Goal: Check status: Check status

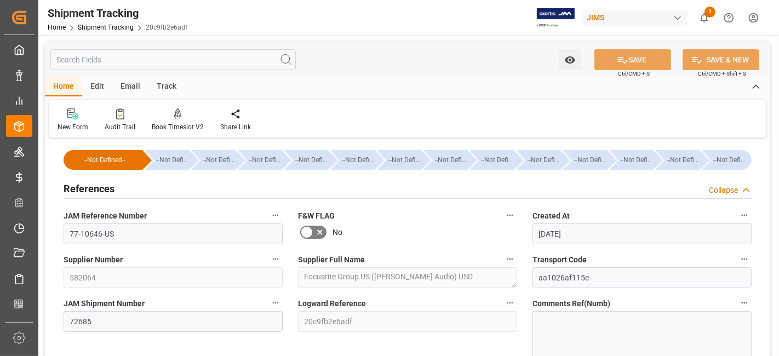
scroll to position [182, 0]
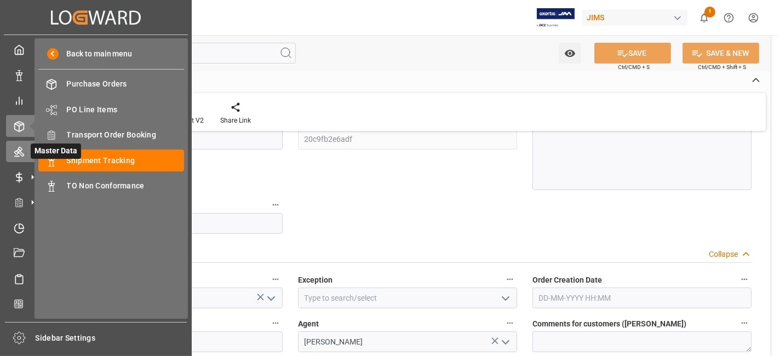
click at [23, 152] on icon at bounding box center [19, 151] width 11 height 11
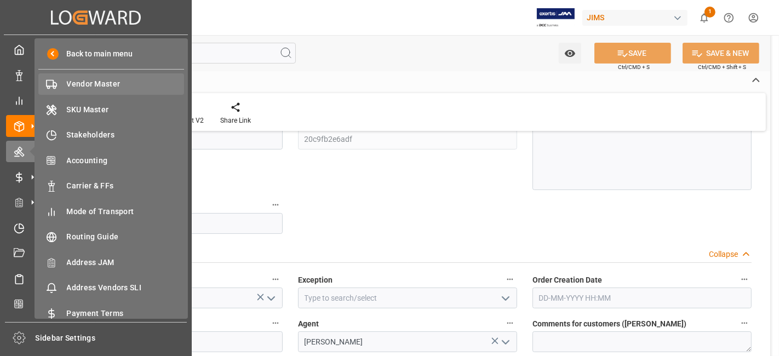
click at [99, 84] on span "Vendor Master" at bounding box center [126, 83] width 118 height 11
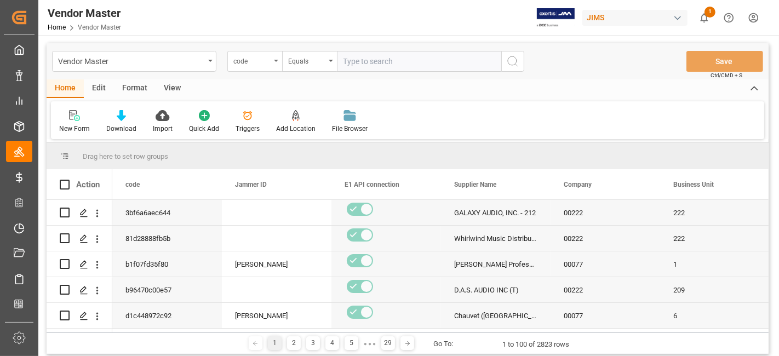
click at [275, 64] on div "code" at bounding box center [254, 61] width 55 height 21
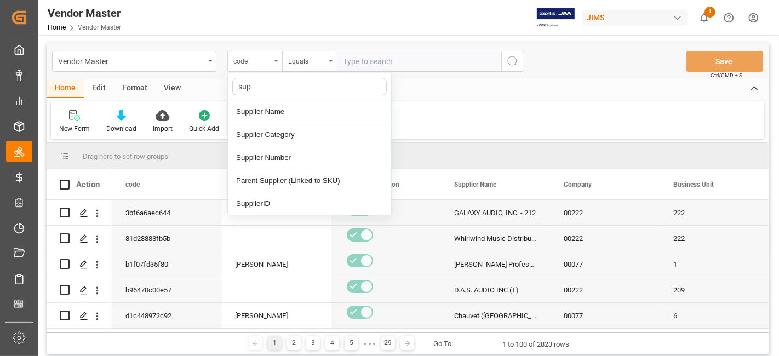
type input "supp"
click at [292, 155] on div "Supplier Number" at bounding box center [309, 157] width 163 height 23
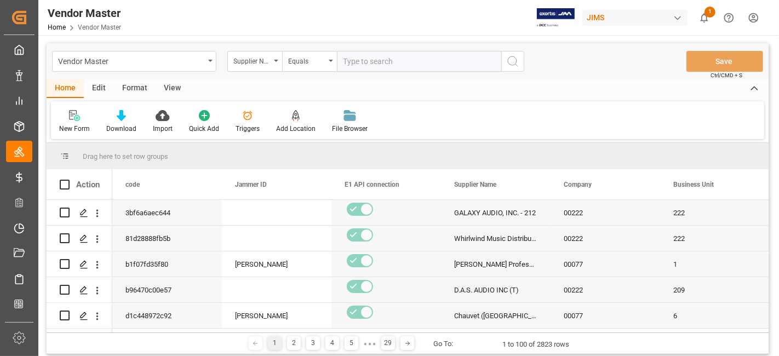
click at [361, 70] on input "text" at bounding box center [419, 61] width 164 height 21
paste input "582064"
type input "582064"
click at [515, 61] on icon "search button" at bounding box center [512, 61] width 13 height 13
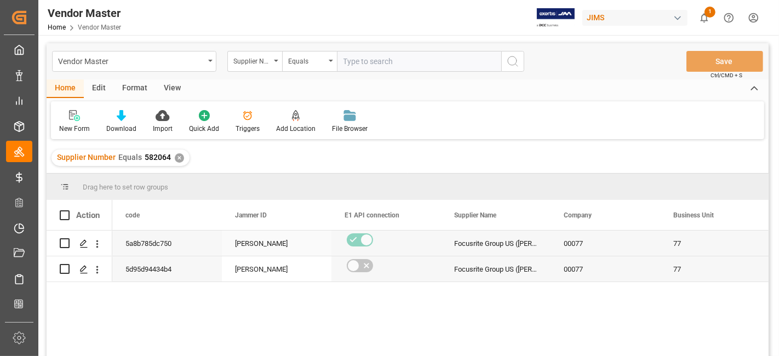
click at [244, 247] on div "[PERSON_NAME]" at bounding box center [276, 243] width 83 height 25
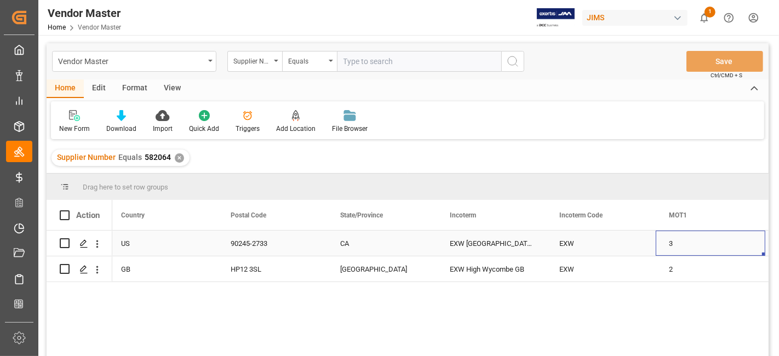
scroll to position [0, 2632]
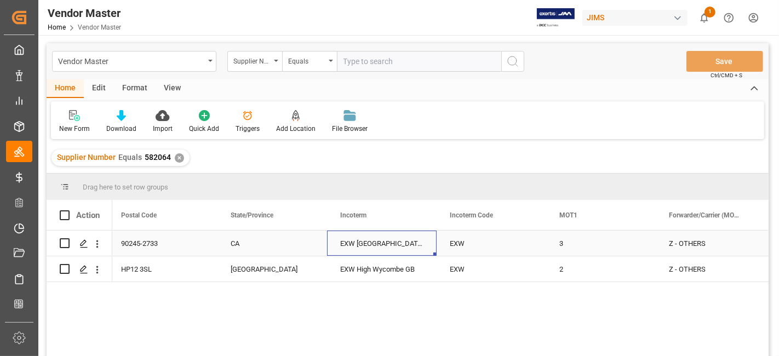
click at [385, 243] on div "EXW Buffalo NY US" at bounding box center [382, 242] width 110 height 25
click at [493, 237] on div "EXW" at bounding box center [491, 242] width 110 height 25
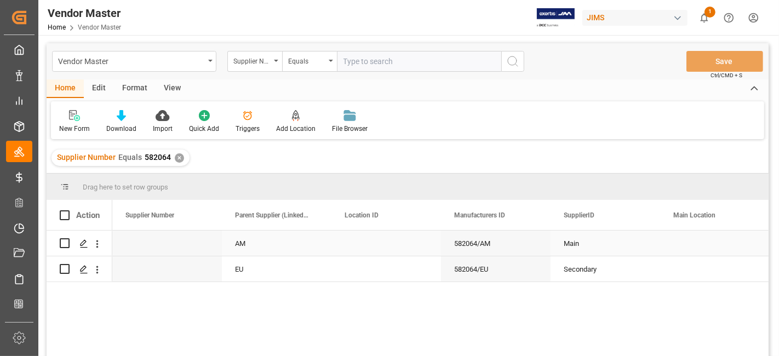
scroll to position [0, 0]
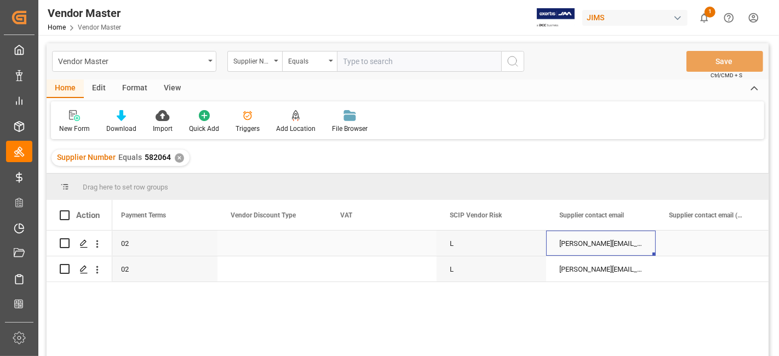
click at [579, 242] on div "Lee.Stein@martin-audio.com;ryan.fournier@focusrite.com;mike.watson@martin-audio…" at bounding box center [601, 242] width 110 height 25
click at [579, 242] on input "Lee.Stein@martin-audio.com;ryan.fournier@focusrite.com;mike.watson@martin-audio…" at bounding box center [601, 249] width 92 height 21
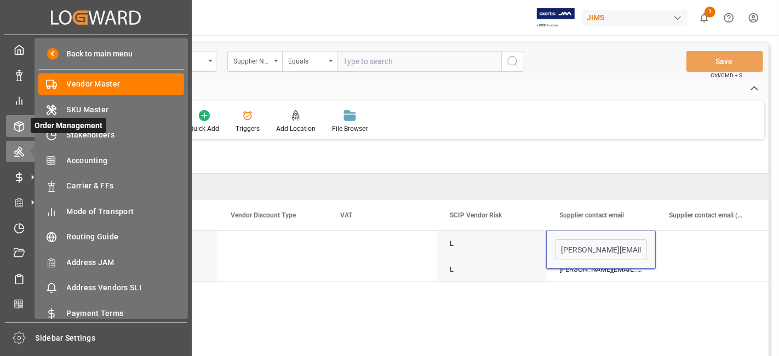
click at [21, 127] on icon at bounding box center [19, 126] width 11 height 11
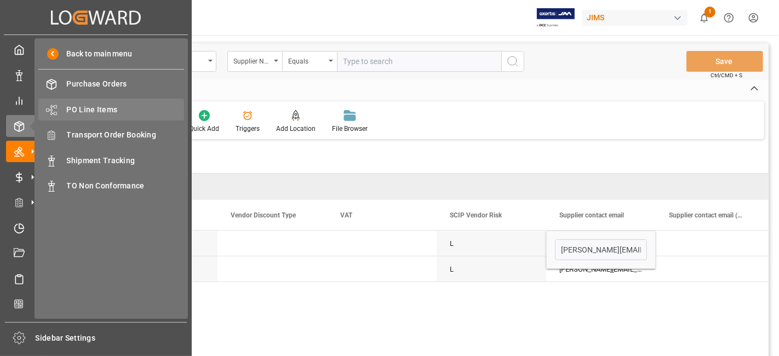
click at [113, 106] on span "PO Line Items" at bounding box center [126, 109] width 118 height 11
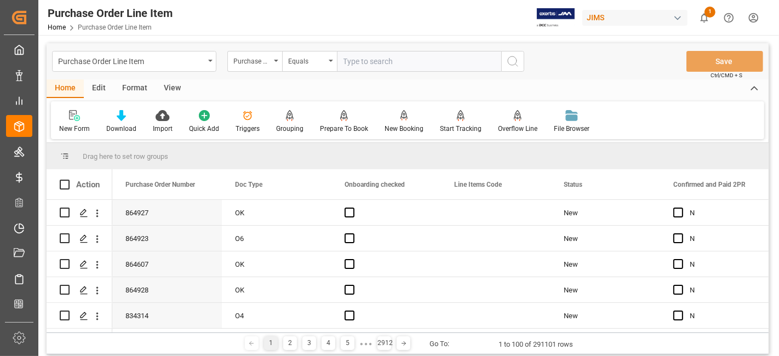
click at [364, 60] on input "text" at bounding box center [419, 61] width 164 height 21
paste input "77-10008-CN"
type input "77-10008-CN"
click at [280, 61] on div "Purchase Order Number" at bounding box center [254, 61] width 55 height 21
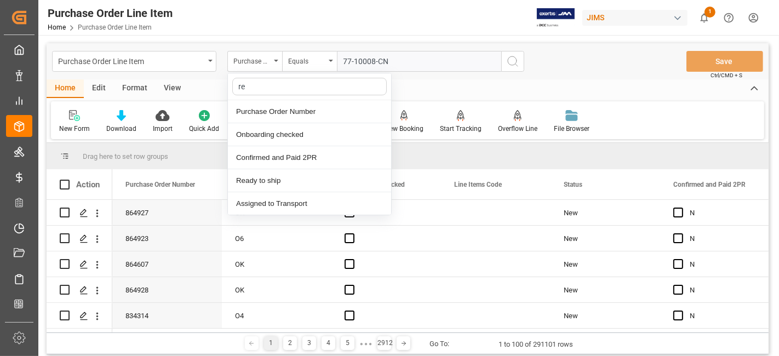
type input "ref"
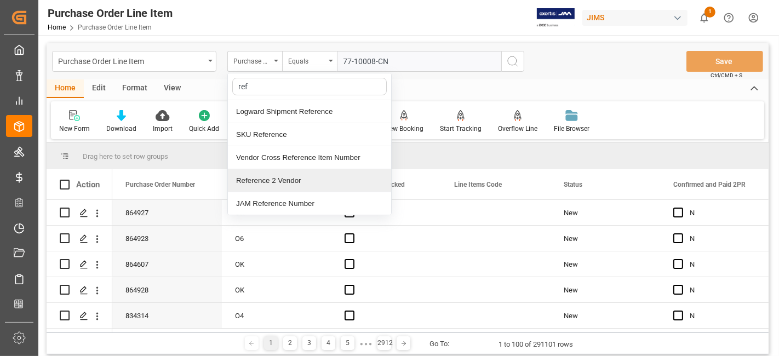
click at [290, 181] on div "Reference 2 Vendor" at bounding box center [309, 180] width 163 height 23
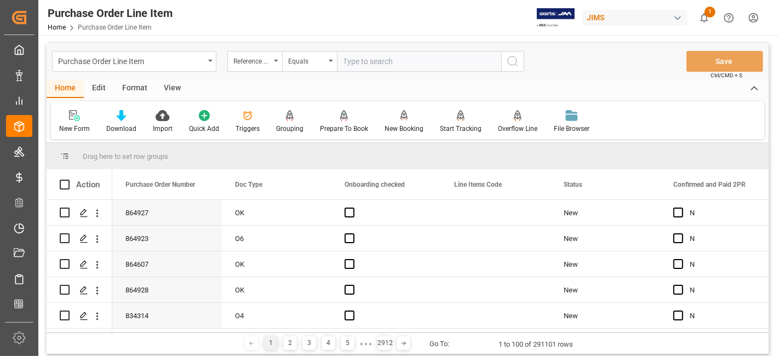
click at [366, 60] on input "text" at bounding box center [419, 61] width 164 height 21
paste input "77-10008-CN"
type input "77-10008-CN"
click at [514, 65] on icon "search button" at bounding box center [512, 61] width 13 height 13
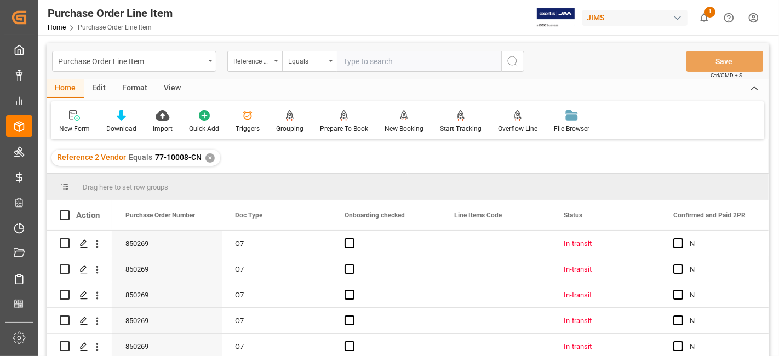
click at [173, 88] on div "View" at bounding box center [171, 88] width 33 height 19
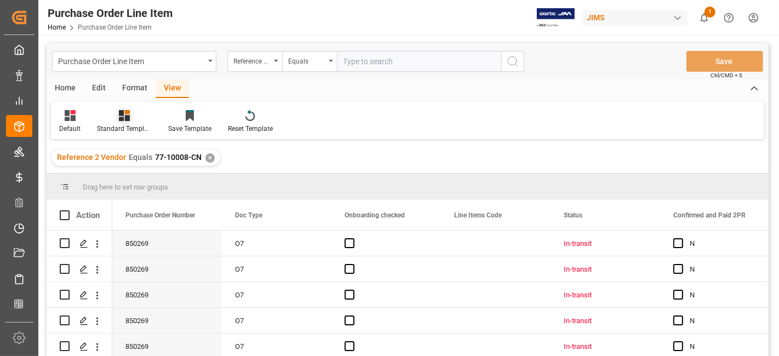
click at [132, 128] on div "Standard Templates" at bounding box center [124, 129] width 55 height 10
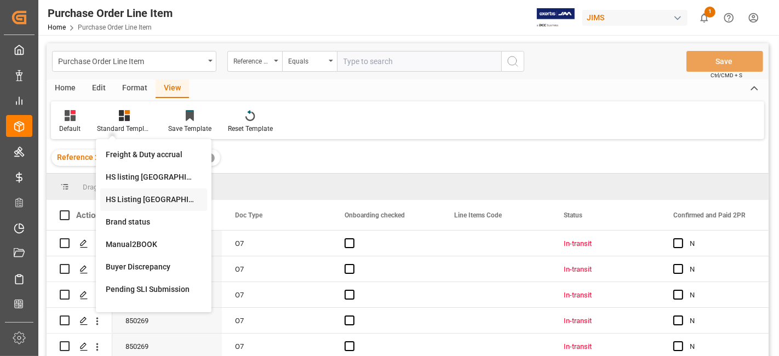
click at [143, 197] on div "HS Listing CANADA" at bounding box center [154, 199] width 96 height 11
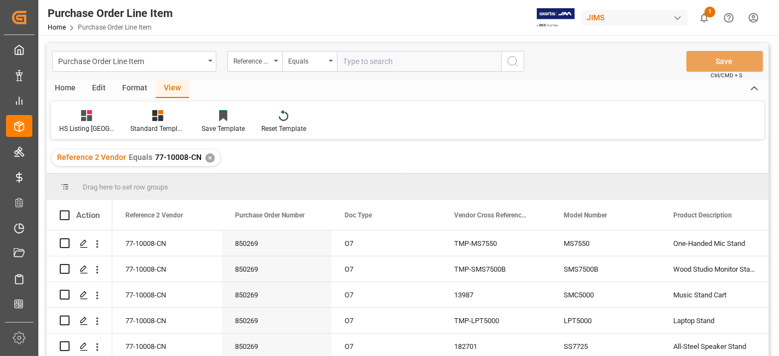
click at [65, 84] on div "Home" at bounding box center [65, 88] width 37 height 19
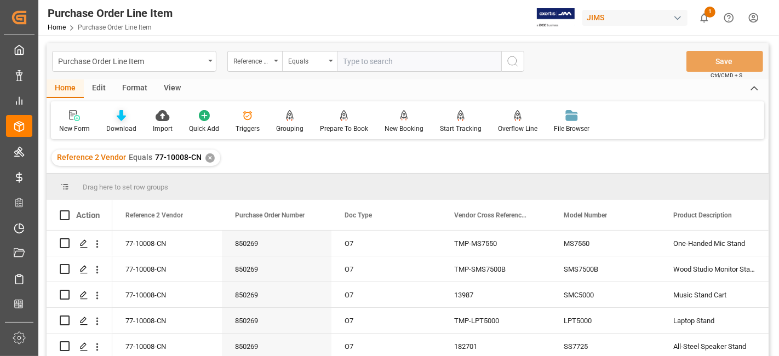
click at [113, 120] on div at bounding box center [121, 115] width 30 height 11
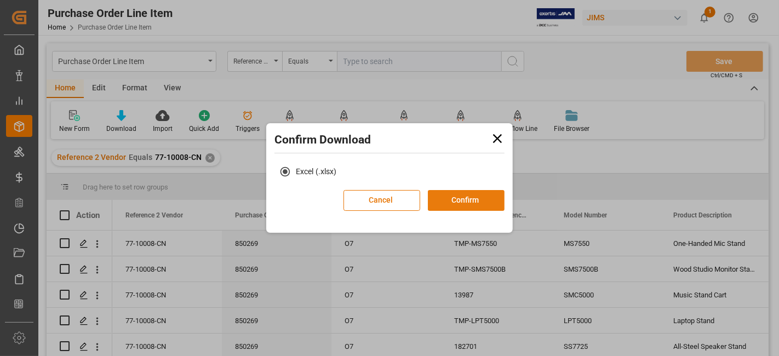
click at [483, 194] on button "Confirm" at bounding box center [466, 200] width 77 height 21
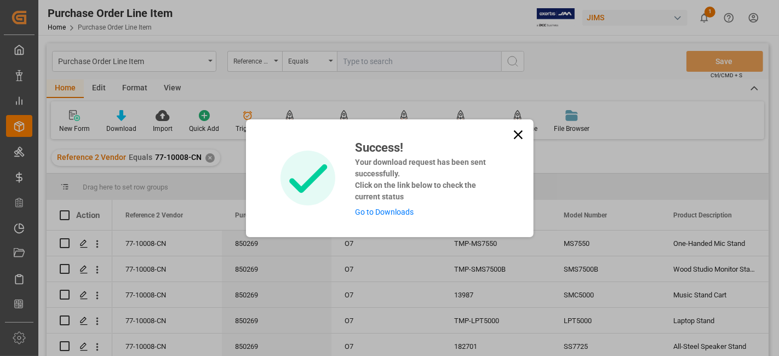
click at [390, 212] on link "Go to Downloads" at bounding box center [384, 212] width 59 height 9
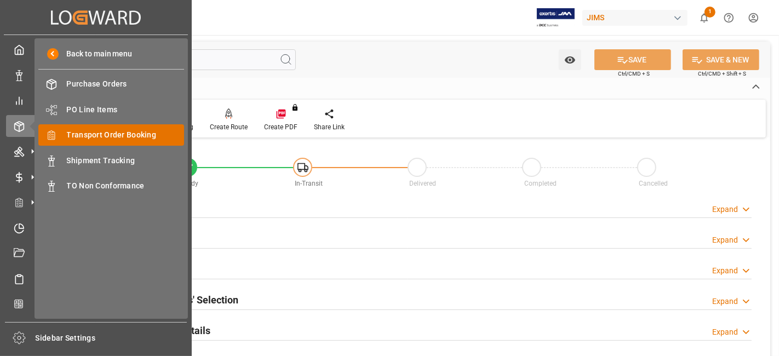
click at [142, 132] on span "Transport Order Booking" at bounding box center [126, 134] width 118 height 11
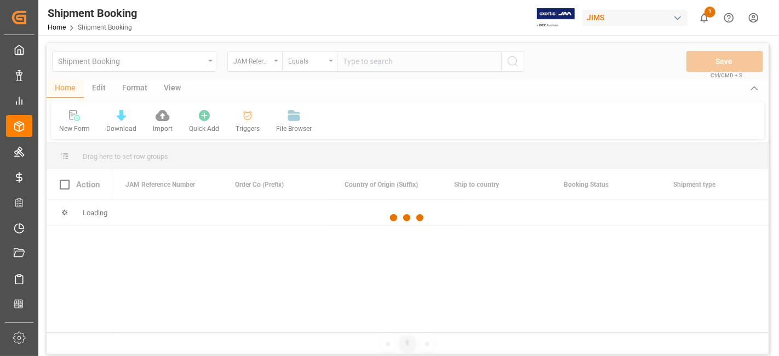
click at [362, 63] on div at bounding box center [408, 217] width 722 height 349
click at [361, 63] on div at bounding box center [408, 217] width 722 height 349
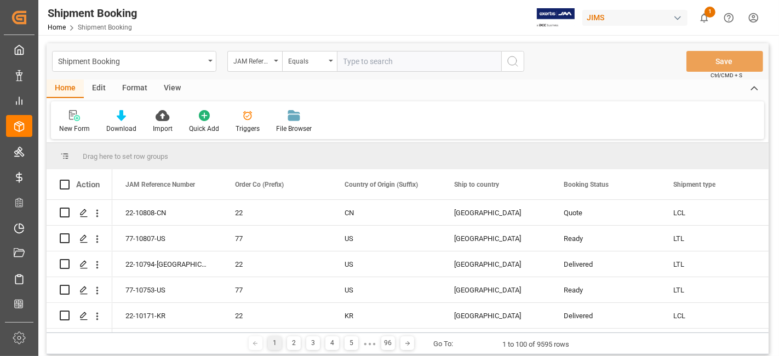
click at [361, 63] on input "text" at bounding box center [419, 61] width 164 height 21
paste input "77-10753-US"
type input "77-10753-US"
click at [526, 63] on div "Shipment Booking JAM Reference Number Equals 77-10753-US Save Ctrl/CMD + S" at bounding box center [408, 61] width 722 height 36
click at [510, 65] on circle "search button" at bounding box center [512, 60] width 9 height 9
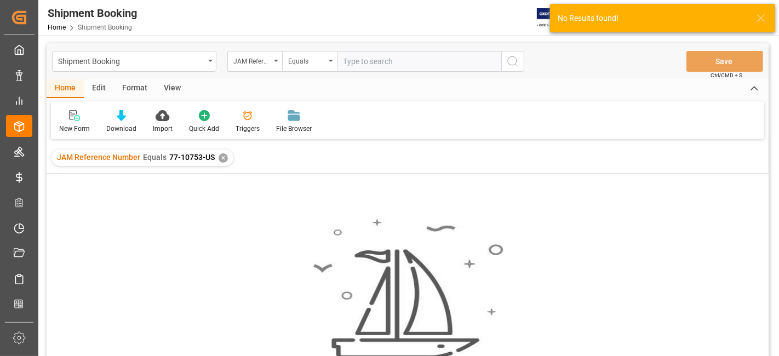
click at [218, 159] on div "✕" at bounding box center [222, 157] width 9 height 9
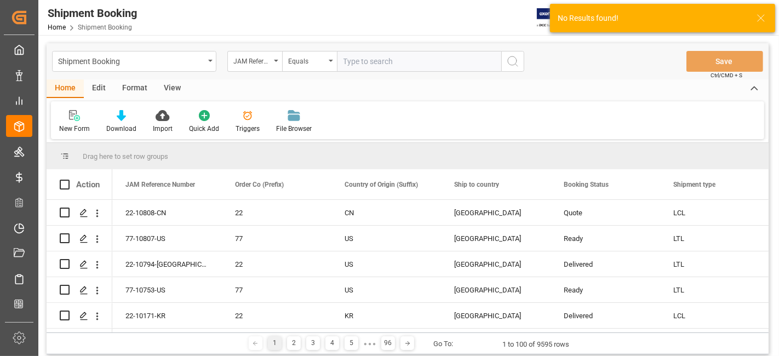
click at [348, 62] on input "text" at bounding box center [419, 61] width 164 height 21
paste input "77-10753-US"
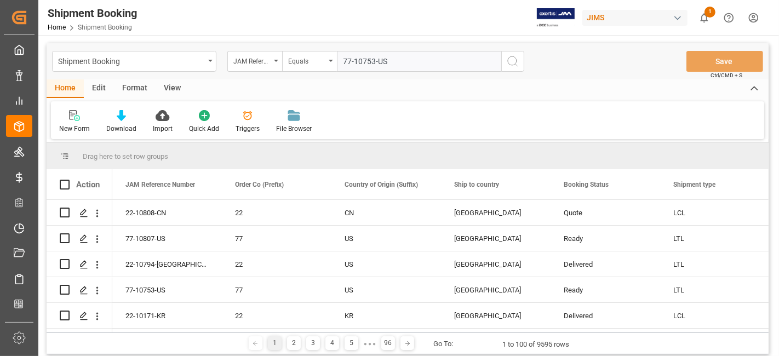
type input "77-10753-US"
click at [509, 66] on icon "search button" at bounding box center [512, 61] width 13 height 13
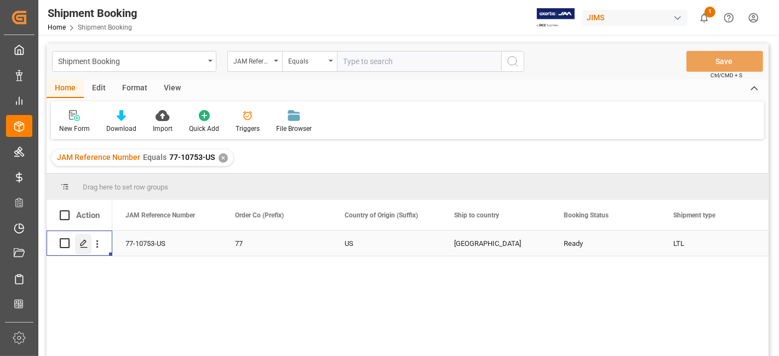
click at [88, 243] on div "Press SPACE to select this row." at bounding box center [83, 244] width 16 height 20
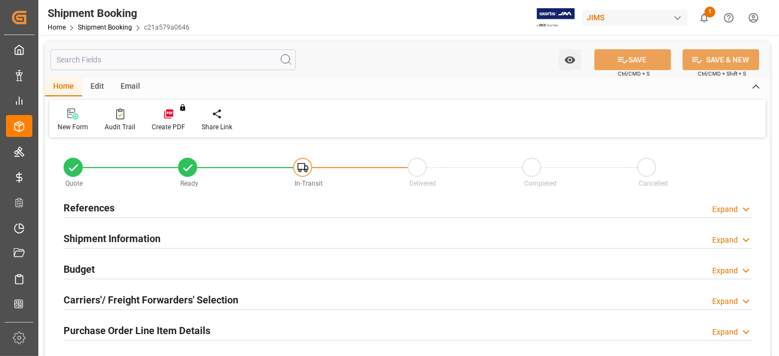
type input "3895"
click at [102, 207] on h2 "References" at bounding box center [89, 207] width 51 height 15
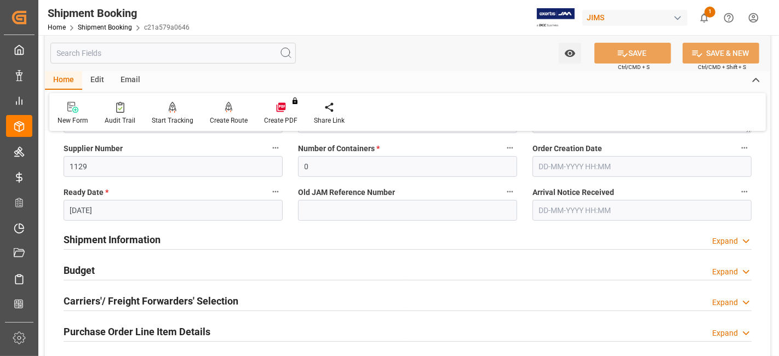
scroll to position [243, 0]
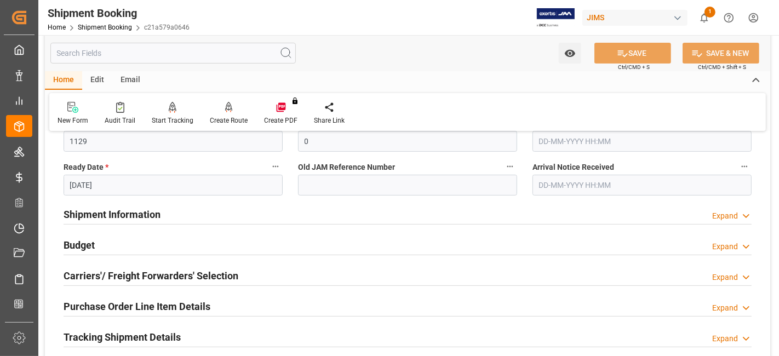
click at [123, 238] on div "Budget Expand" at bounding box center [408, 244] width 688 height 21
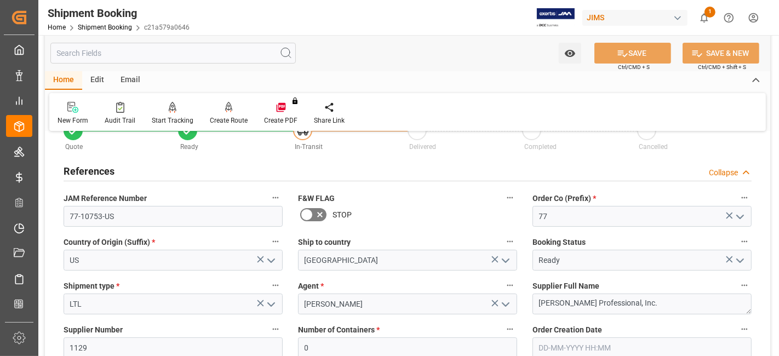
scroll to position [0, 0]
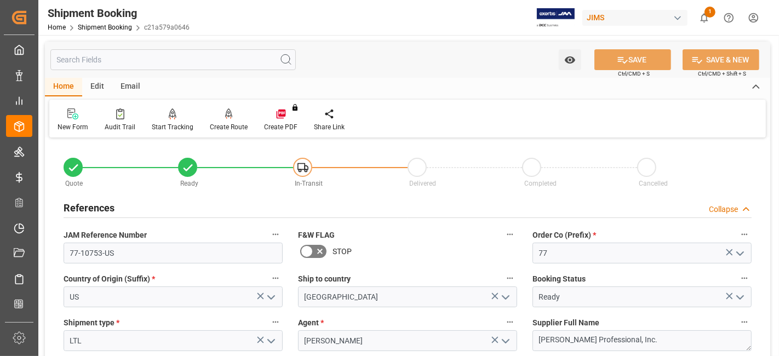
click at [125, 208] on div "References Collapse" at bounding box center [408, 207] width 688 height 21
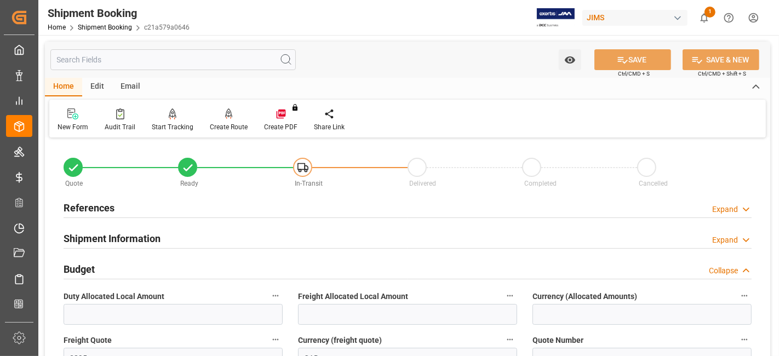
click at [140, 236] on h2 "Shipment Information" at bounding box center [112, 238] width 97 height 15
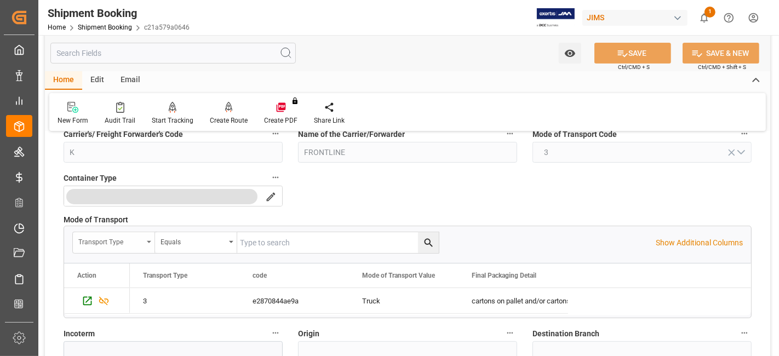
scroll to position [365, 0]
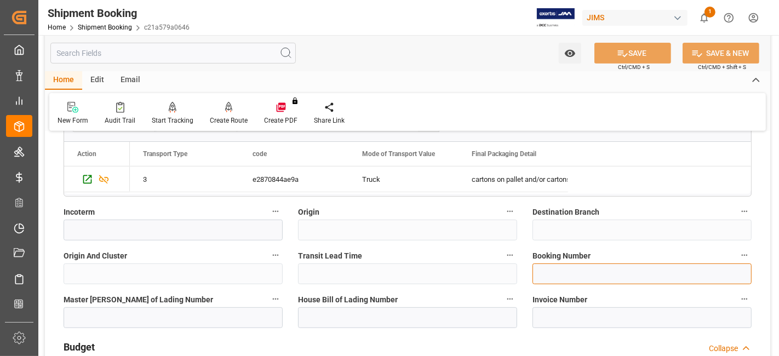
click at [556, 273] on input at bounding box center [641, 273] width 219 height 21
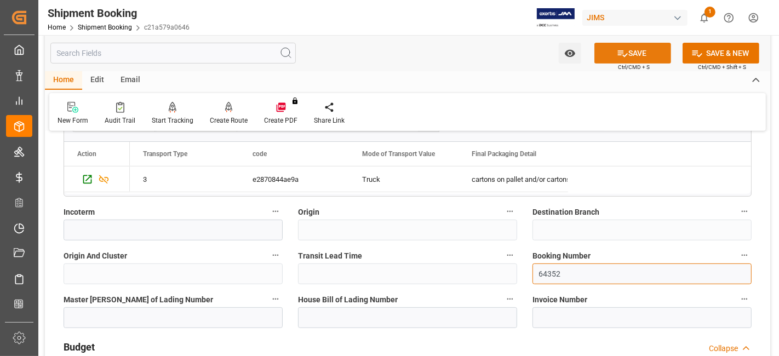
type input "64352"
click at [613, 53] on button "SAVE" at bounding box center [632, 53] width 77 height 21
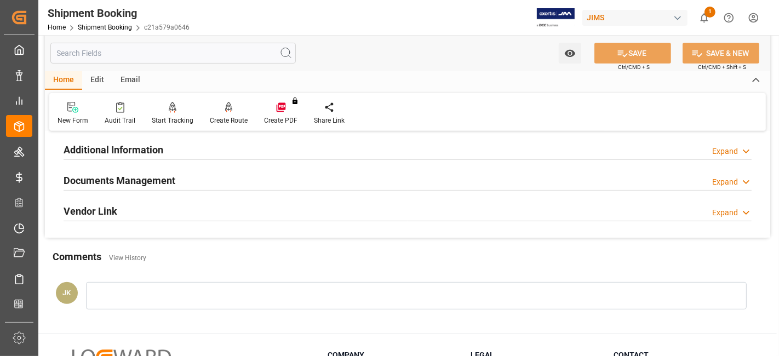
click at [167, 181] on h2 "Documents Management" at bounding box center [120, 180] width 112 height 15
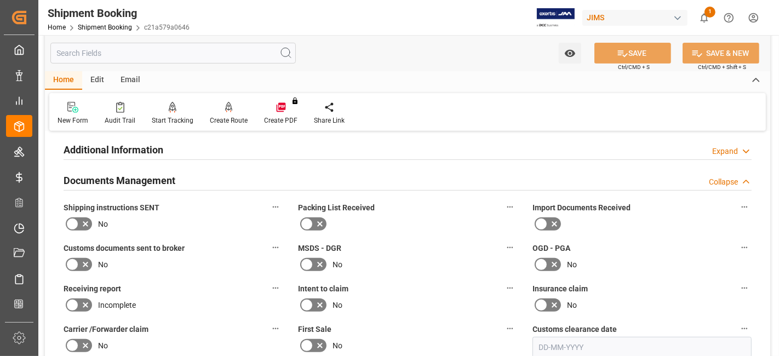
click at [88, 222] on icon at bounding box center [85, 223] width 13 height 13
click at [0, 0] on input "checkbox" at bounding box center [0, 0] width 0 height 0
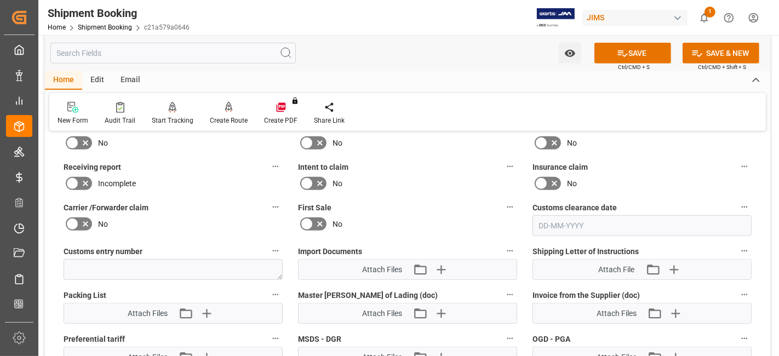
scroll to position [486, 0]
click at [448, 308] on icon "button" at bounding box center [441, 313] width 18 height 18
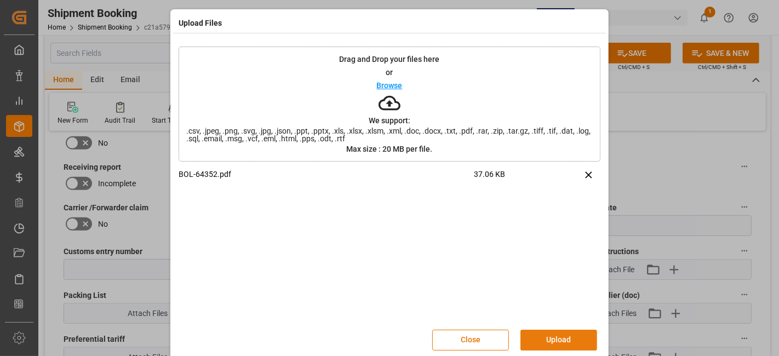
click at [539, 335] on button "Upload" at bounding box center [558, 340] width 77 height 21
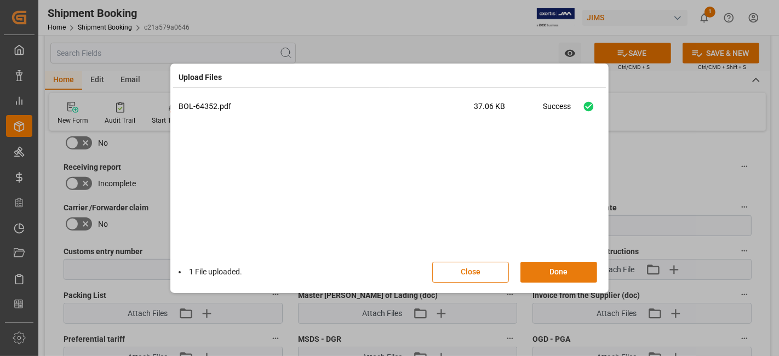
click at [541, 268] on button "Done" at bounding box center [558, 272] width 77 height 21
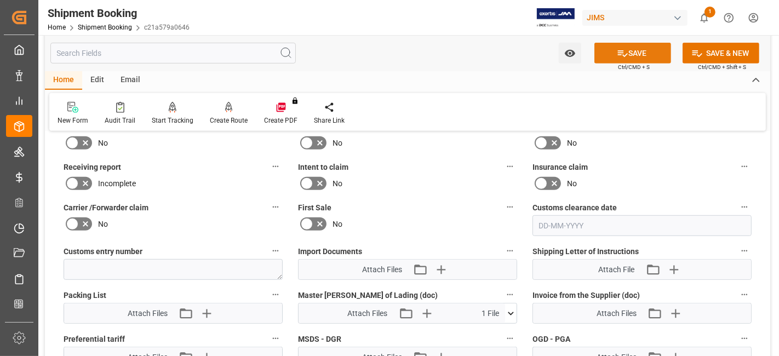
click at [627, 52] on button "SAVE" at bounding box center [632, 53] width 77 height 21
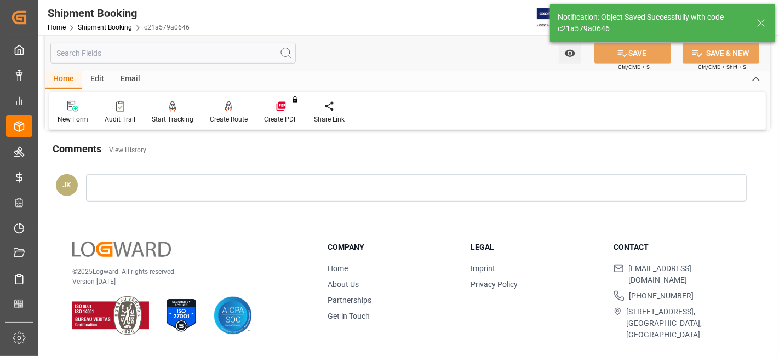
scroll to position [463, 0]
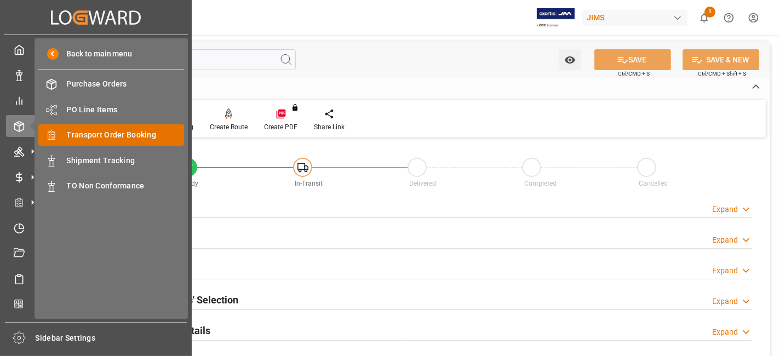
scroll to position [463, 0]
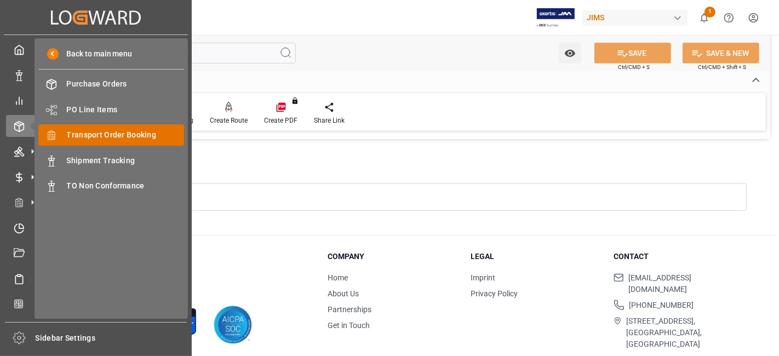
click at [132, 139] on span "Transport Order Booking" at bounding box center [126, 134] width 118 height 11
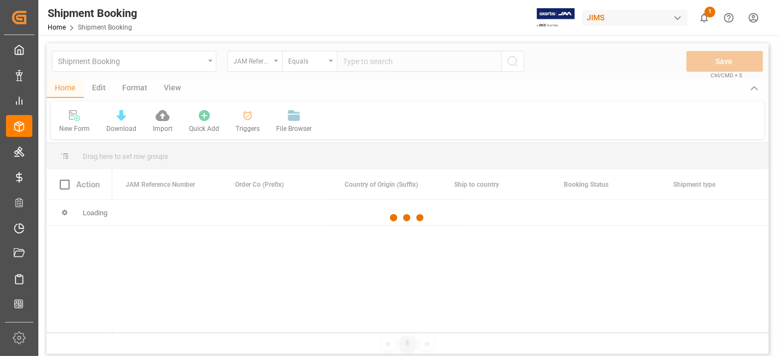
click at [367, 64] on div at bounding box center [408, 217] width 722 height 349
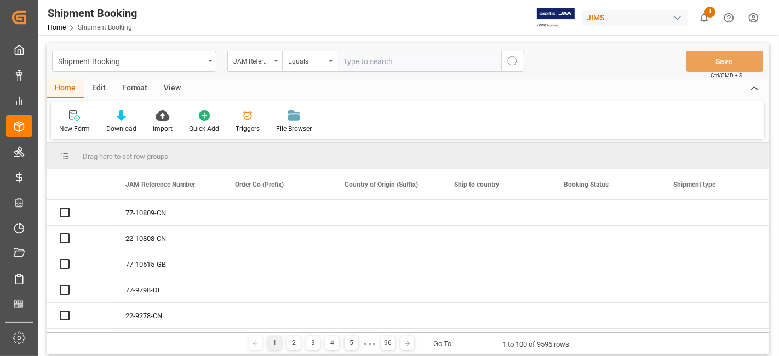
click at [367, 64] on input "text" at bounding box center [419, 61] width 164 height 21
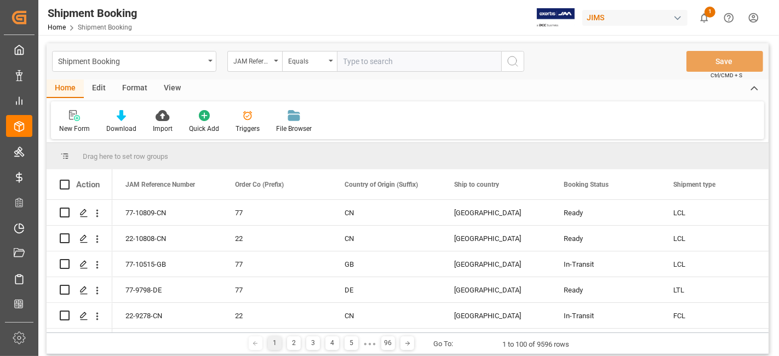
paste input "77-10008-CN"
type input "77-10008-CN"
click at [508, 61] on icon "search button" at bounding box center [512, 61] width 13 height 13
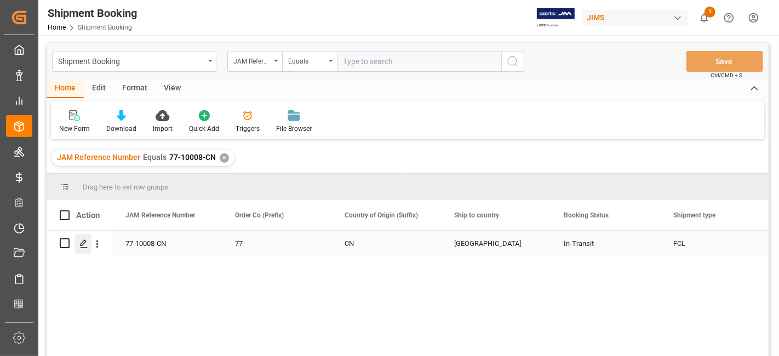
click at [77, 244] on div "Press SPACE to select this row." at bounding box center [83, 244] width 16 height 20
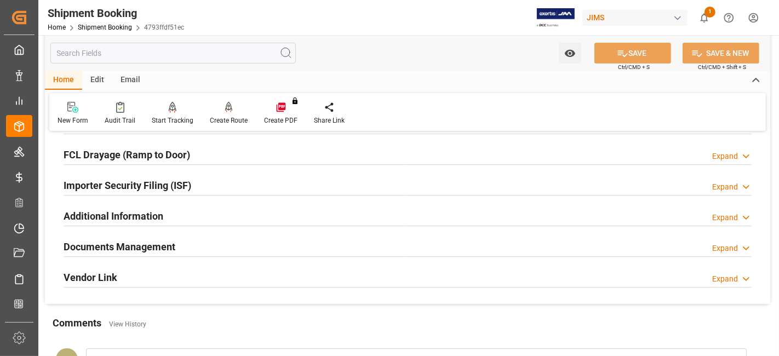
scroll to position [304, 0]
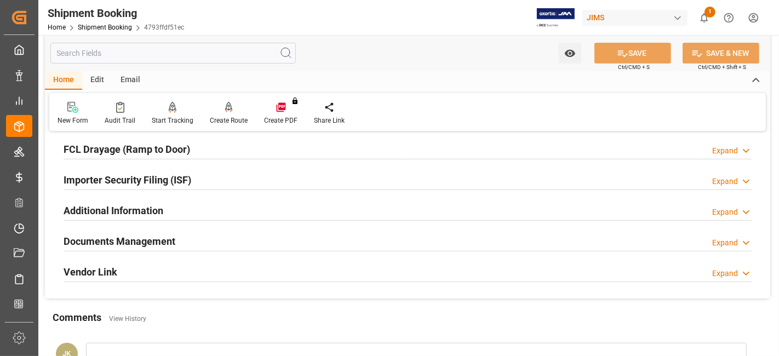
click at [129, 240] on h2 "Documents Management" at bounding box center [120, 241] width 112 height 15
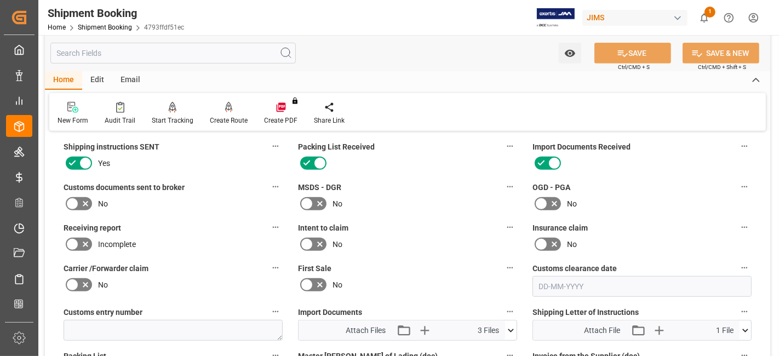
scroll to position [548, 0]
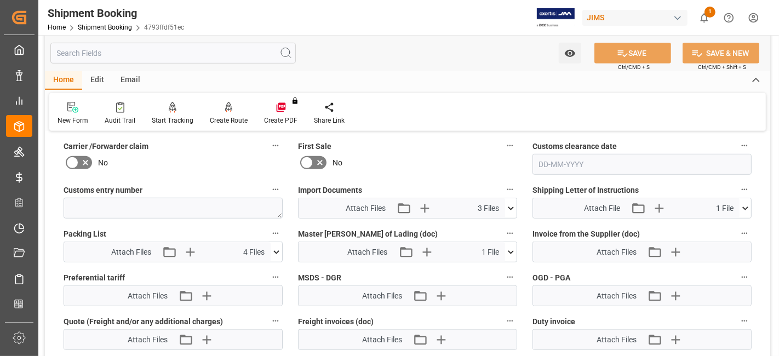
click at [511, 206] on icon at bounding box center [510, 208] width 11 height 11
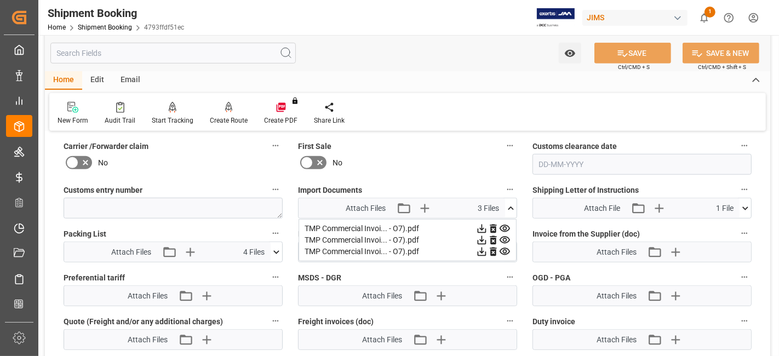
click at [483, 225] on icon at bounding box center [481, 228] width 11 height 11
click at [477, 237] on icon at bounding box center [481, 239] width 11 height 11
click at [480, 247] on icon at bounding box center [481, 251] width 11 height 11
click at [276, 250] on icon at bounding box center [276, 251] width 6 height 3
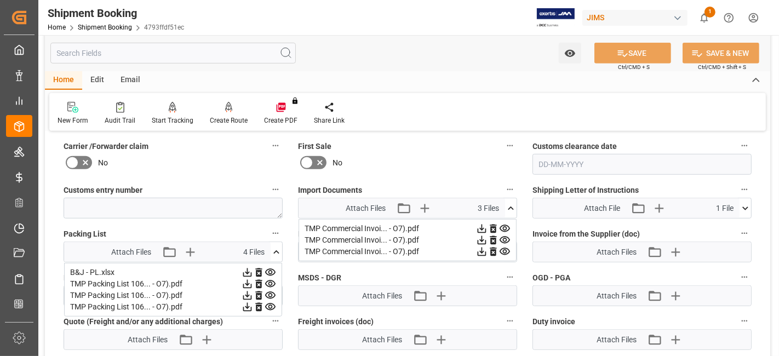
click at [249, 280] on icon at bounding box center [247, 284] width 9 height 9
click at [247, 291] on icon at bounding box center [247, 295] width 9 height 9
click at [249, 301] on icon at bounding box center [246, 306] width 11 height 11
click at [181, 222] on div "Packing List Attach Files Attach existing file Upload new file 4 Files B&J - PL…" at bounding box center [173, 244] width 234 height 44
click at [191, 165] on div "No" at bounding box center [173, 163] width 219 height 18
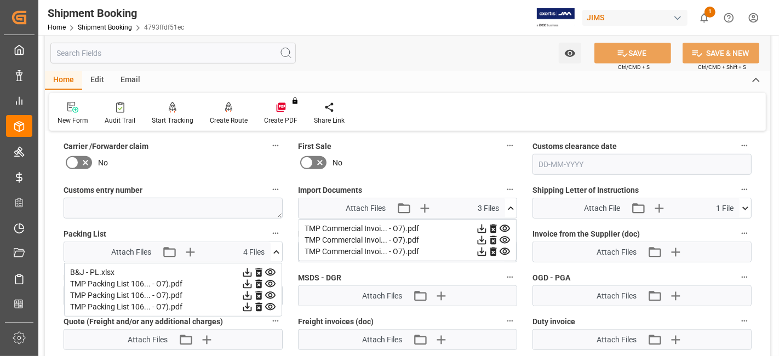
click at [275, 250] on icon at bounding box center [276, 251] width 6 height 3
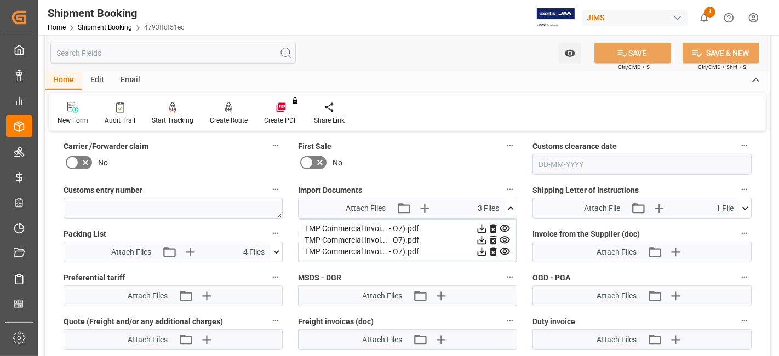
click at [512, 206] on icon at bounding box center [510, 208] width 11 height 11
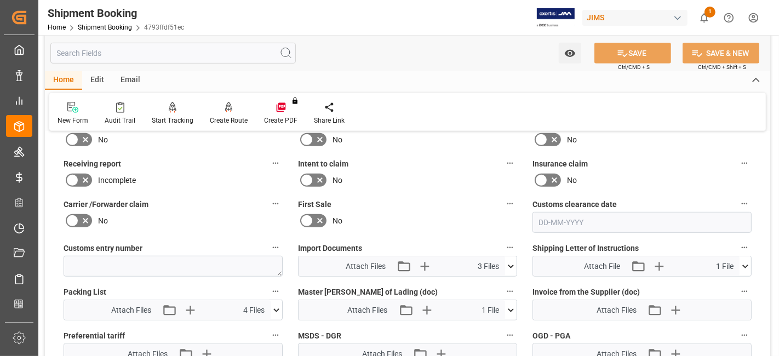
scroll to position [425, 0]
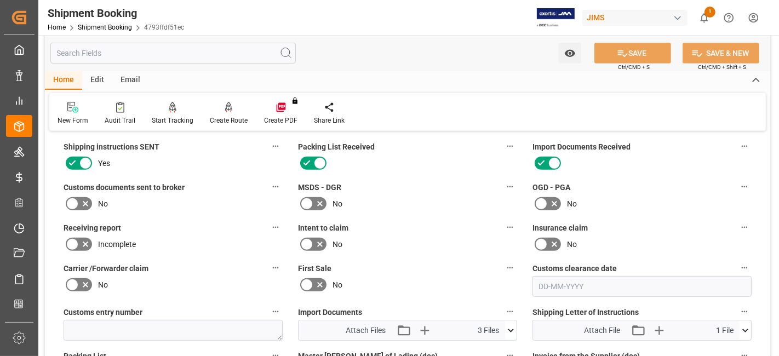
click at [82, 198] on icon at bounding box center [85, 203] width 13 height 13
click at [0, 0] on input "checkbox" at bounding box center [0, 0] width 0 height 0
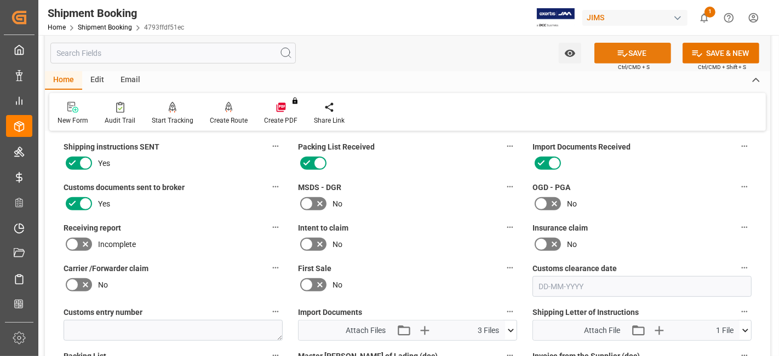
click at [618, 59] on button "SAVE" at bounding box center [632, 53] width 77 height 21
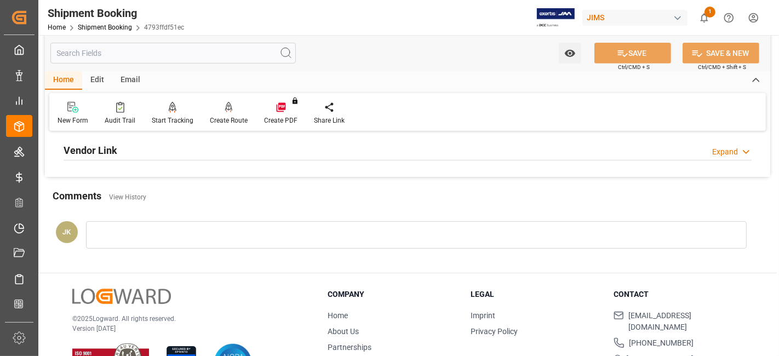
scroll to position [304, 0]
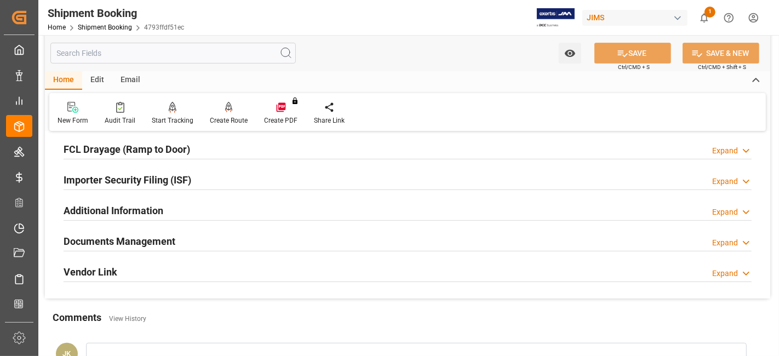
click at [158, 235] on h2 "Documents Management" at bounding box center [120, 241] width 112 height 15
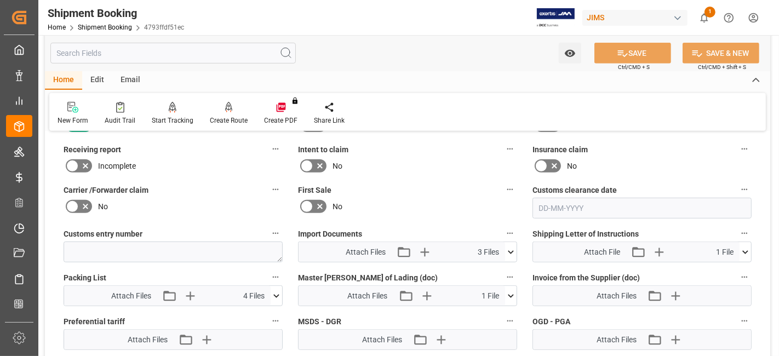
scroll to position [548, 0]
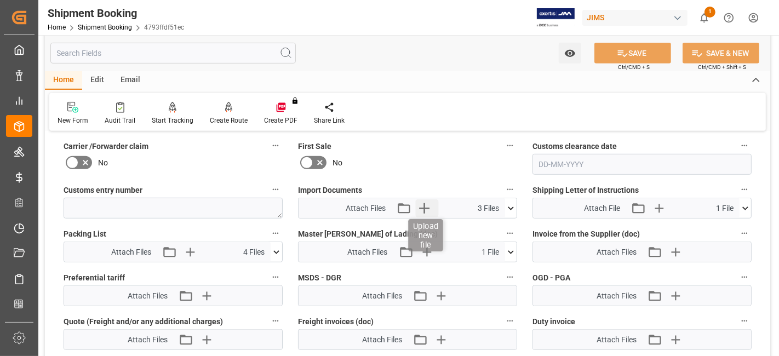
click at [427, 205] on icon "button" at bounding box center [425, 208] width 18 height 18
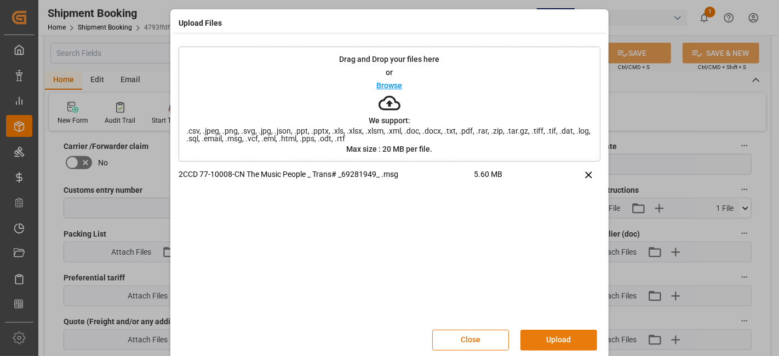
click at [534, 340] on button "Upload" at bounding box center [558, 340] width 77 height 21
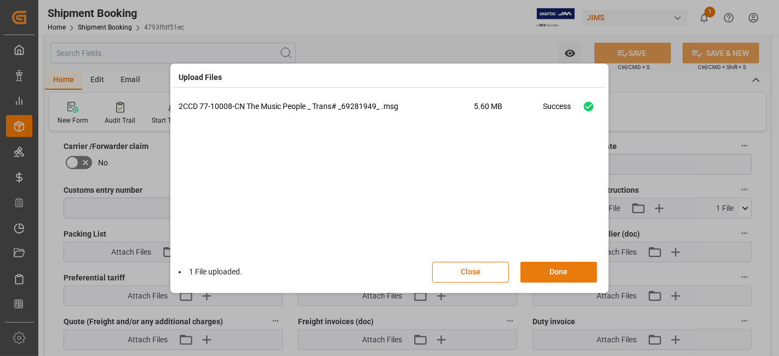
click at [540, 274] on button "Done" at bounding box center [558, 272] width 77 height 21
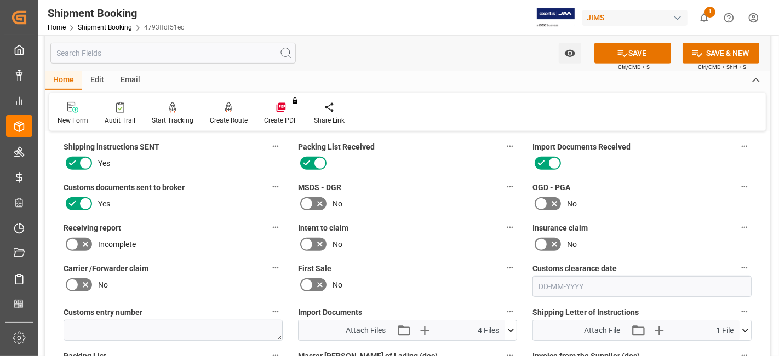
scroll to position [486, 0]
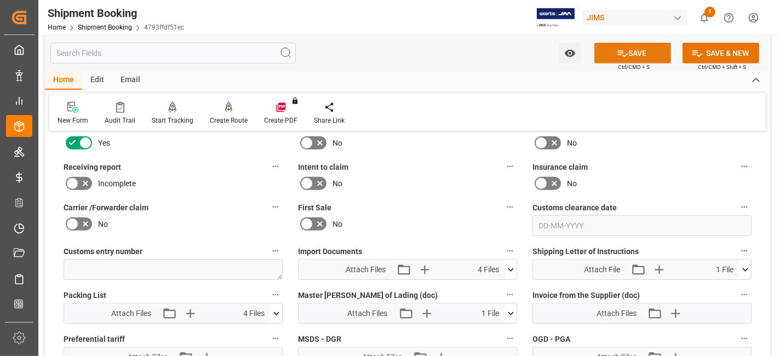
click at [626, 49] on button "SAVE" at bounding box center [632, 53] width 77 height 21
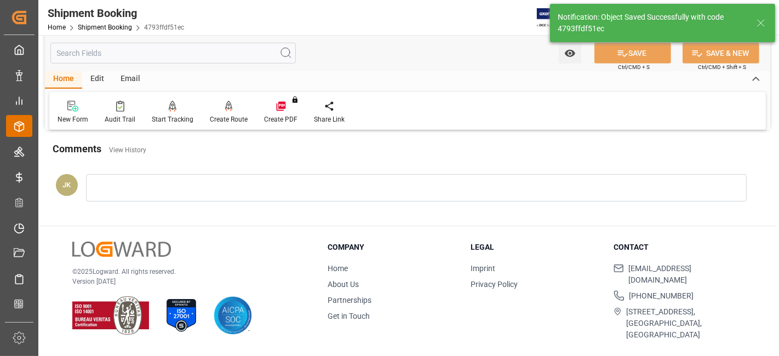
scroll to position [463, 0]
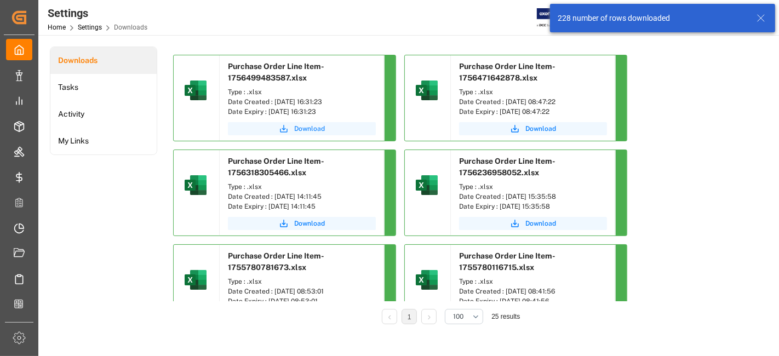
click at [286, 127] on icon "submit" at bounding box center [284, 129] width 10 height 10
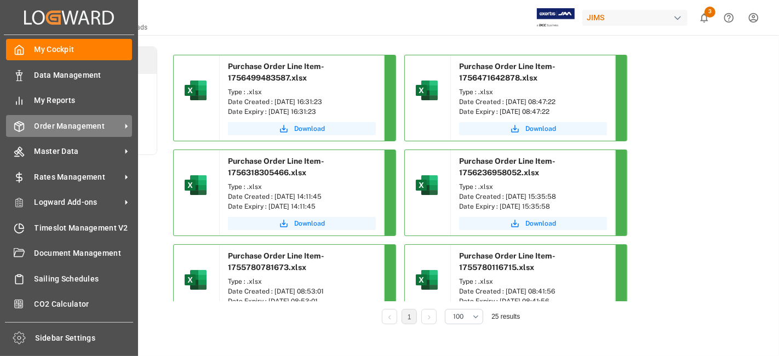
click at [77, 125] on span "Order Management" at bounding box center [77, 125] width 87 height 11
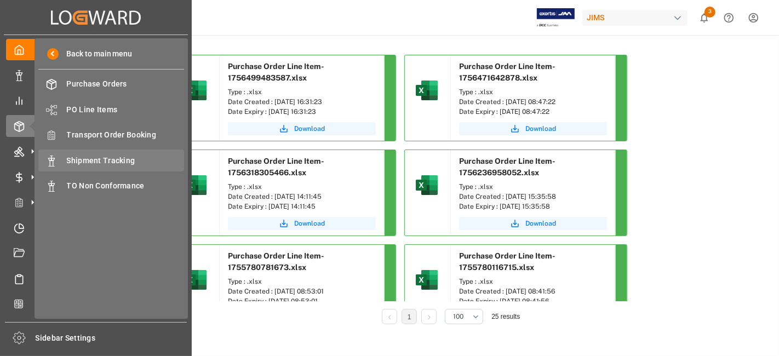
click at [131, 159] on span "Shipment Tracking" at bounding box center [126, 160] width 118 height 11
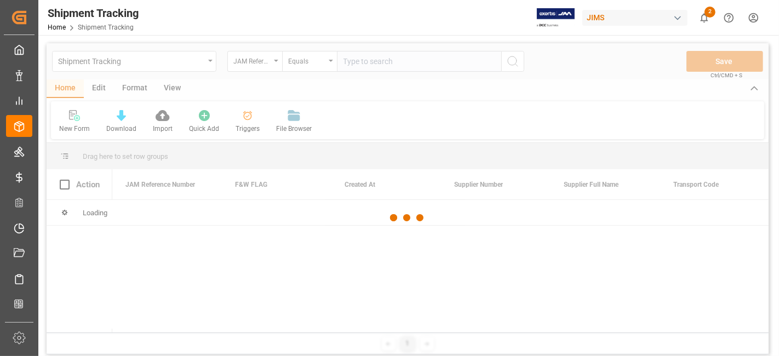
click at [376, 64] on div at bounding box center [408, 217] width 722 height 349
click at [364, 64] on div at bounding box center [408, 217] width 722 height 349
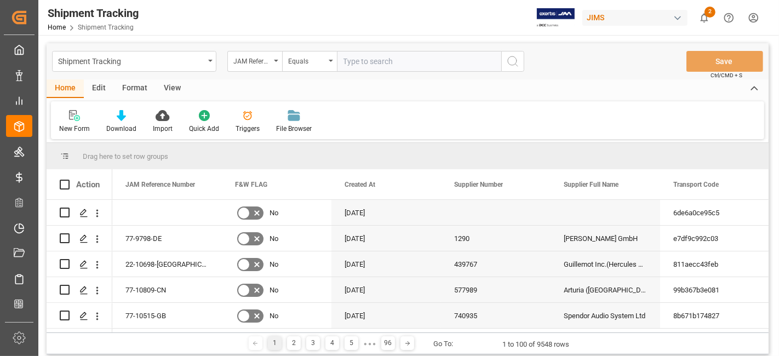
click at [364, 64] on input "text" at bounding box center [419, 61] width 164 height 21
paste input "77-10418-US"
type input "77-10418-US"
click at [514, 64] on icon "search button" at bounding box center [512, 61] width 13 height 13
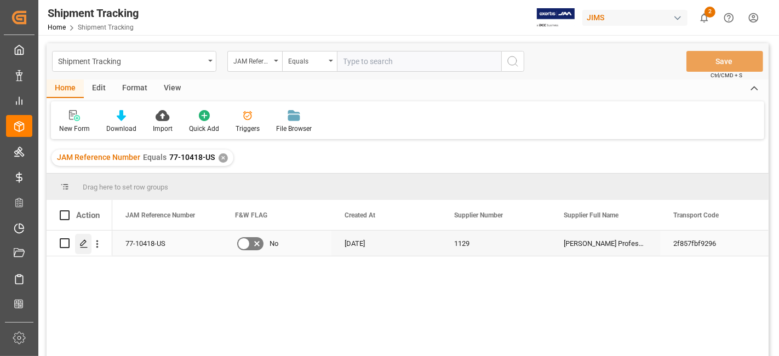
click at [89, 244] on div "Press SPACE to select this row." at bounding box center [83, 244] width 16 height 20
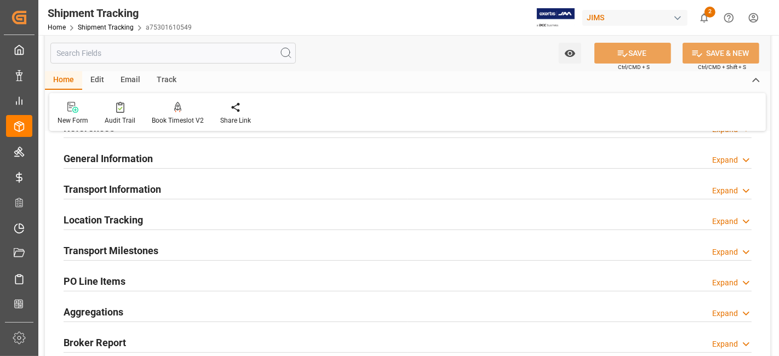
scroll to position [122, 0]
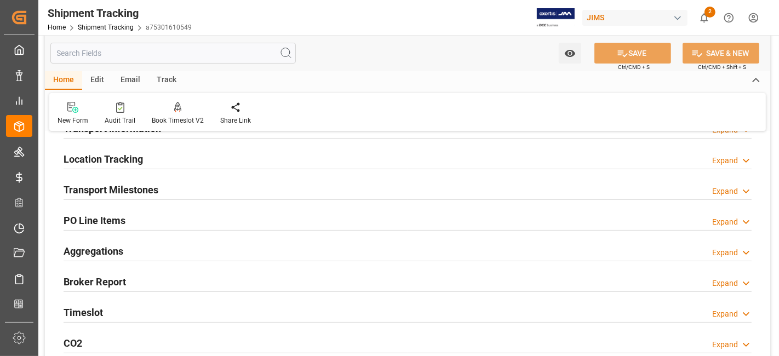
click at [95, 310] on h2 "Timeslot" at bounding box center [83, 312] width 39 height 15
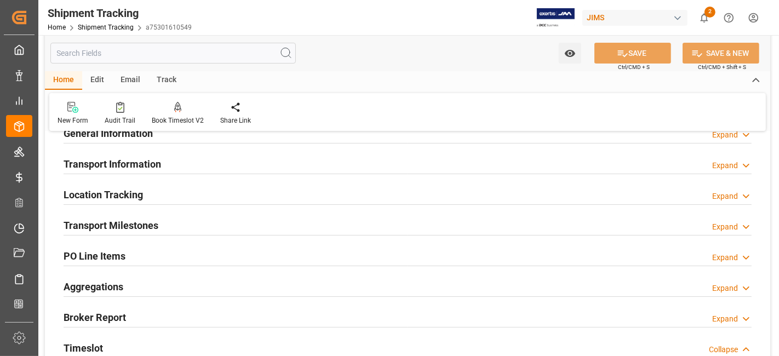
scroll to position [0, 0]
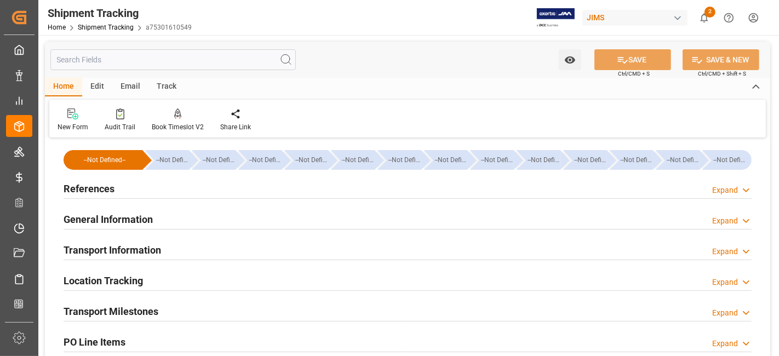
click at [112, 185] on h2 "References" at bounding box center [89, 188] width 51 height 15
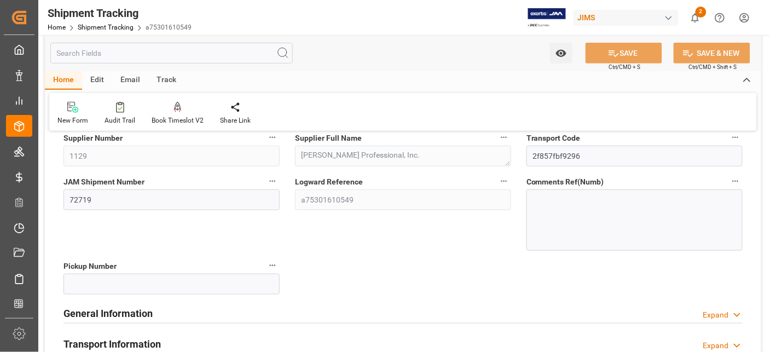
scroll to position [122, 0]
